Goal: Navigation & Orientation: Find specific page/section

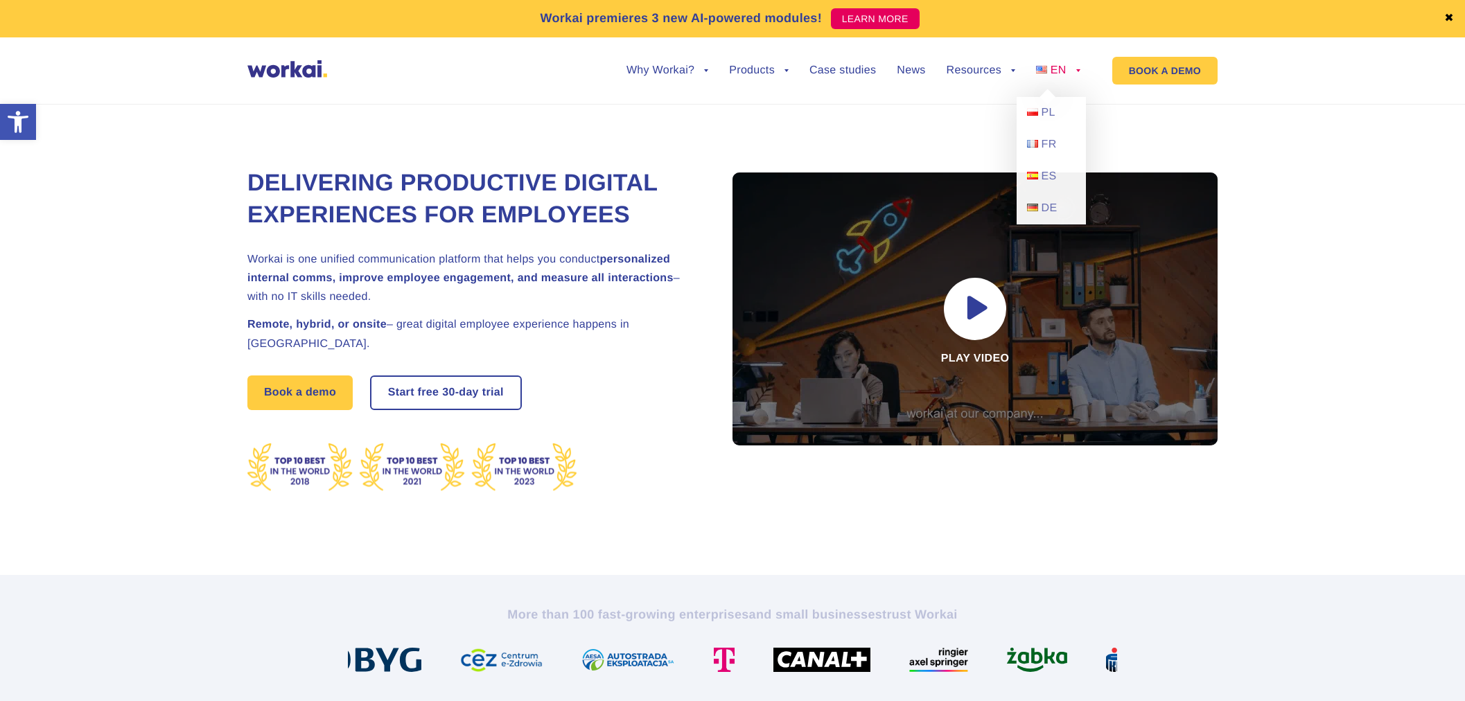
drag, startPoint x: 0, startPoint y: 0, endPoint x: 1076, endPoint y: 73, distance: 1078.5
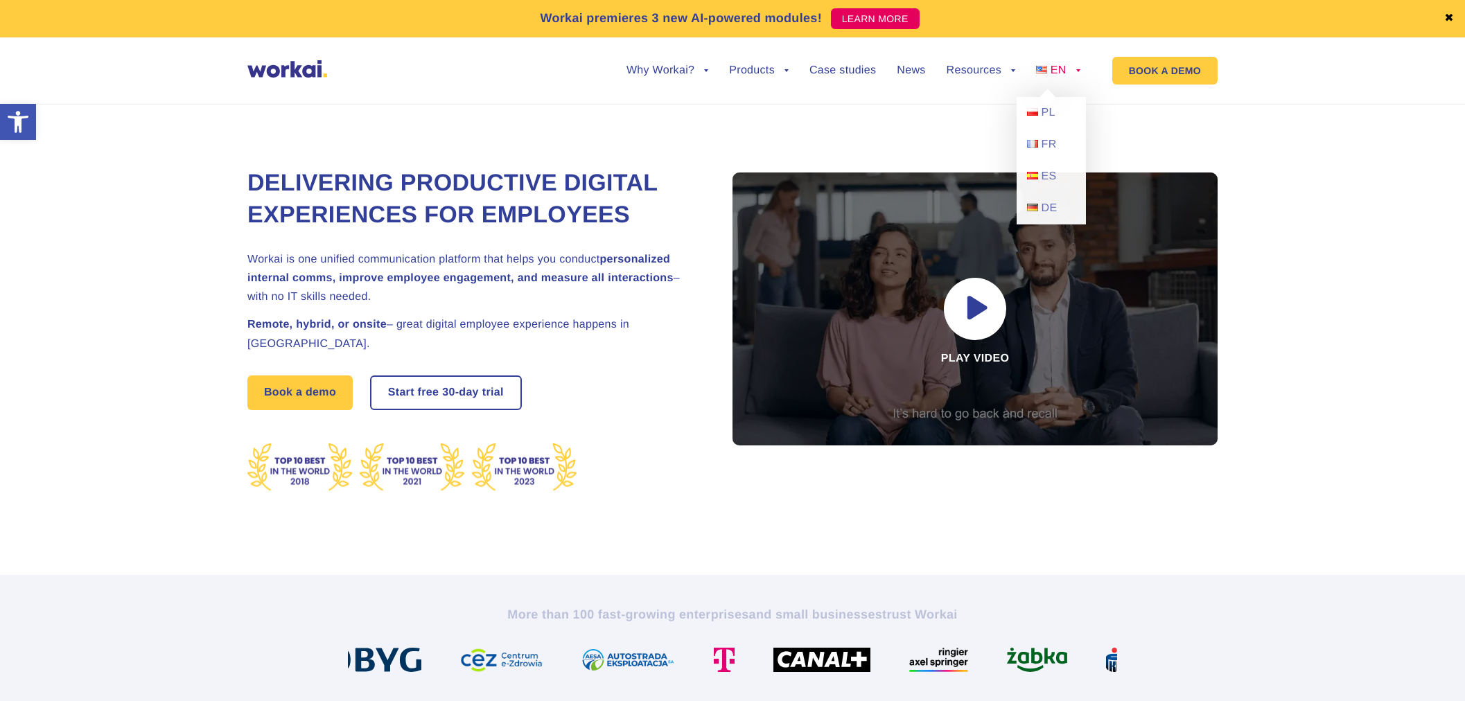
click at [1076, 73] on link "EN" at bounding box center [1058, 70] width 44 height 11
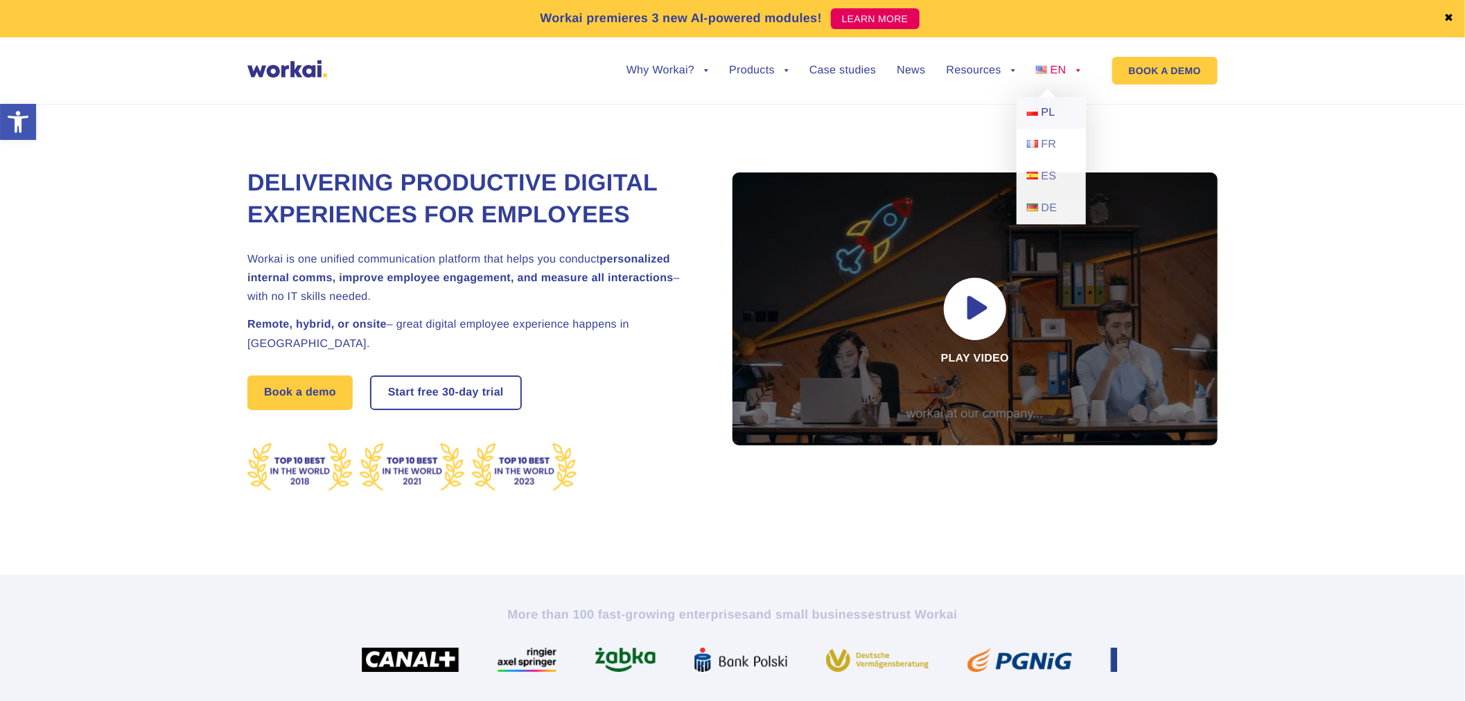
click at [1048, 112] on span "PL" at bounding box center [1048, 113] width 14 height 12
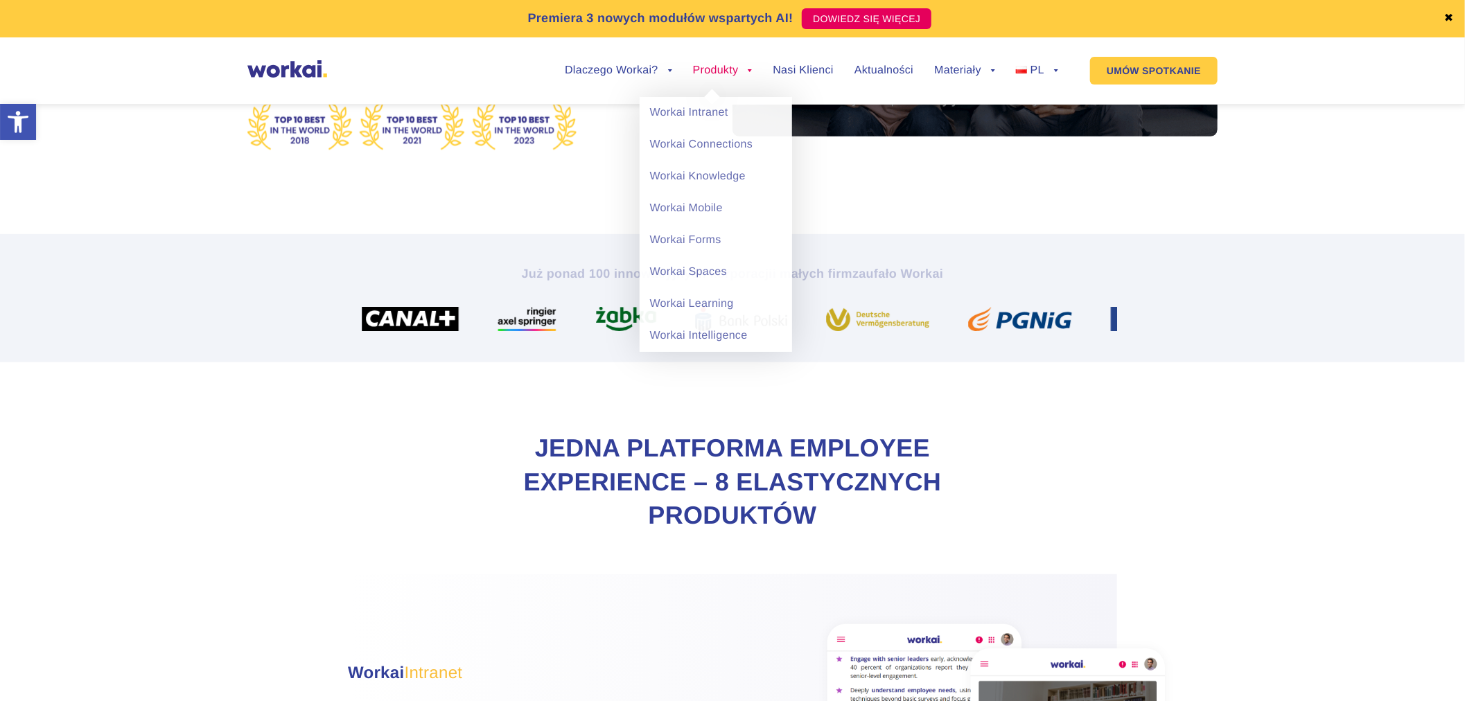
scroll to position [308, 0]
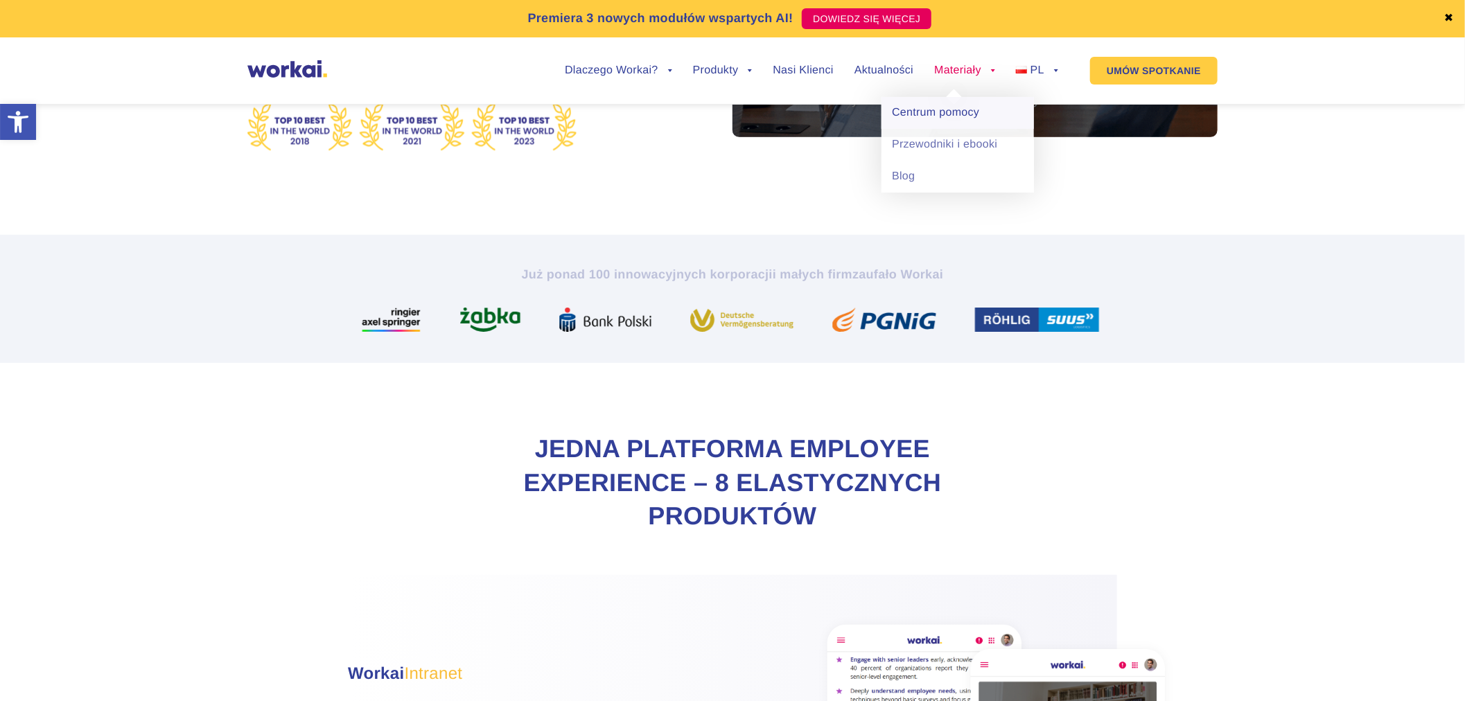
click at [958, 111] on link "Centrum pomocy" at bounding box center [957, 113] width 152 height 32
